Goal: Navigation & Orientation: Find specific page/section

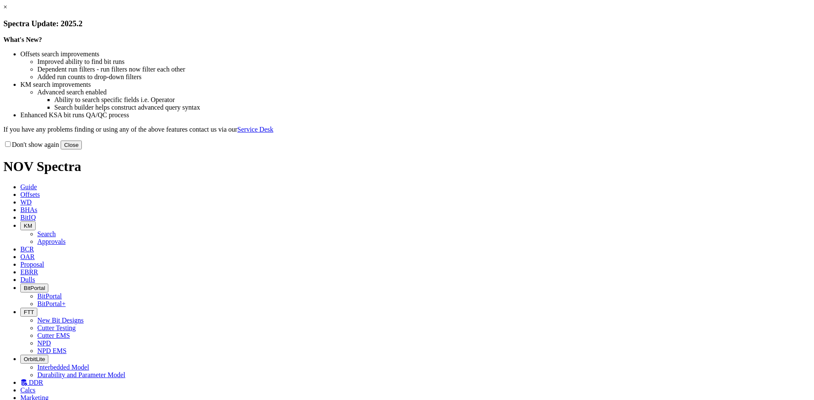
click at [82, 150] on button "Close" at bounding box center [71, 145] width 21 height 9
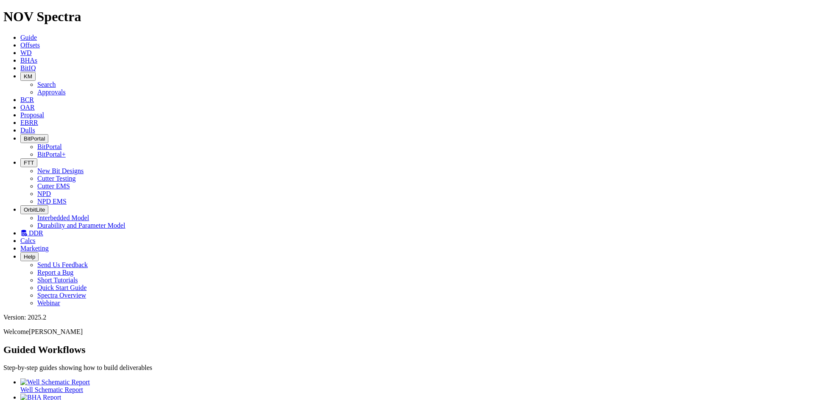
click at [34, 160] on span "FTT" at bounding box center [29, 163] width 10 height 6
click at [76, 175] on link "Cutter Testing" at bounding box center [56, 178] width 39 height 7
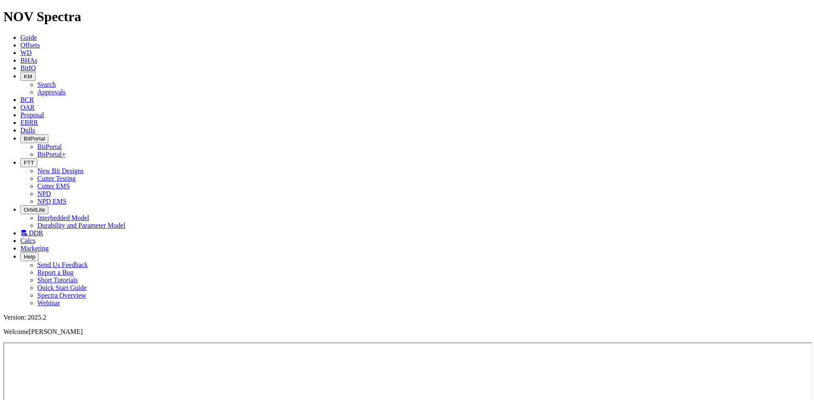
click at [24, 136] on icon "button" at bounding box center [24, 139] width 0 height 6
click at [62, 143] on link "BitPortal" at bounding box center [49, 146] width 25 height 7
click at [34, 160] on span "FTT" at bounding box center [29, 163] width 10 height 6
click at [76, 175] on link "Cutter Testing" at bounding box center [56, 178] width 39 height 7
